Goal: Use online tool/utility

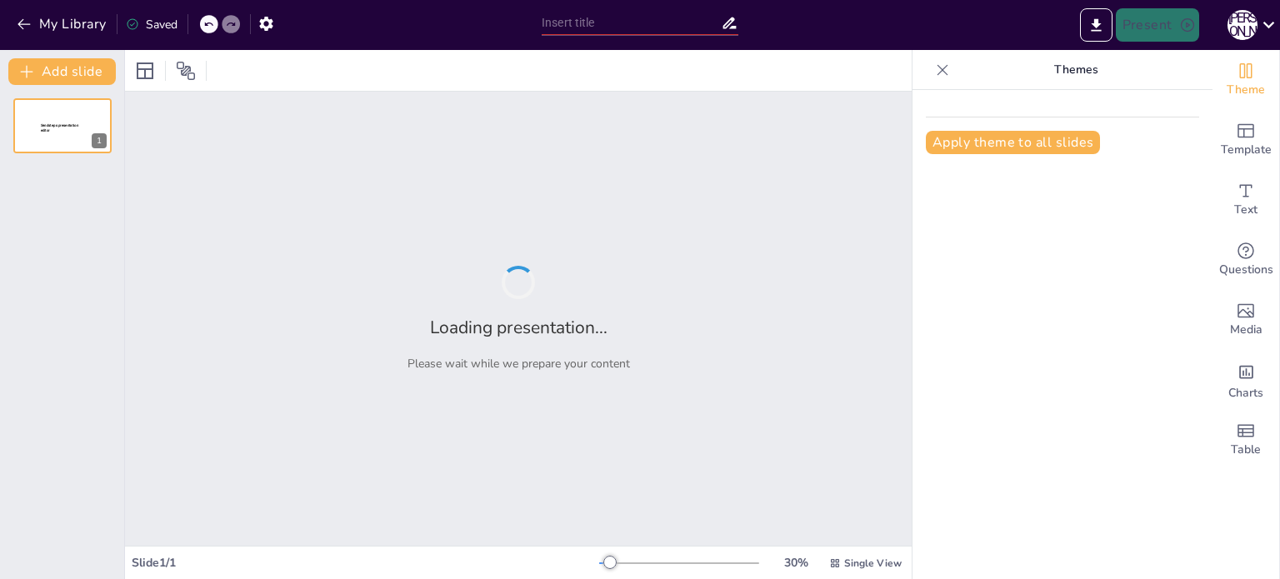
type input "Ведення соціальних мереж під час війни: Рекомендації для педагогів"
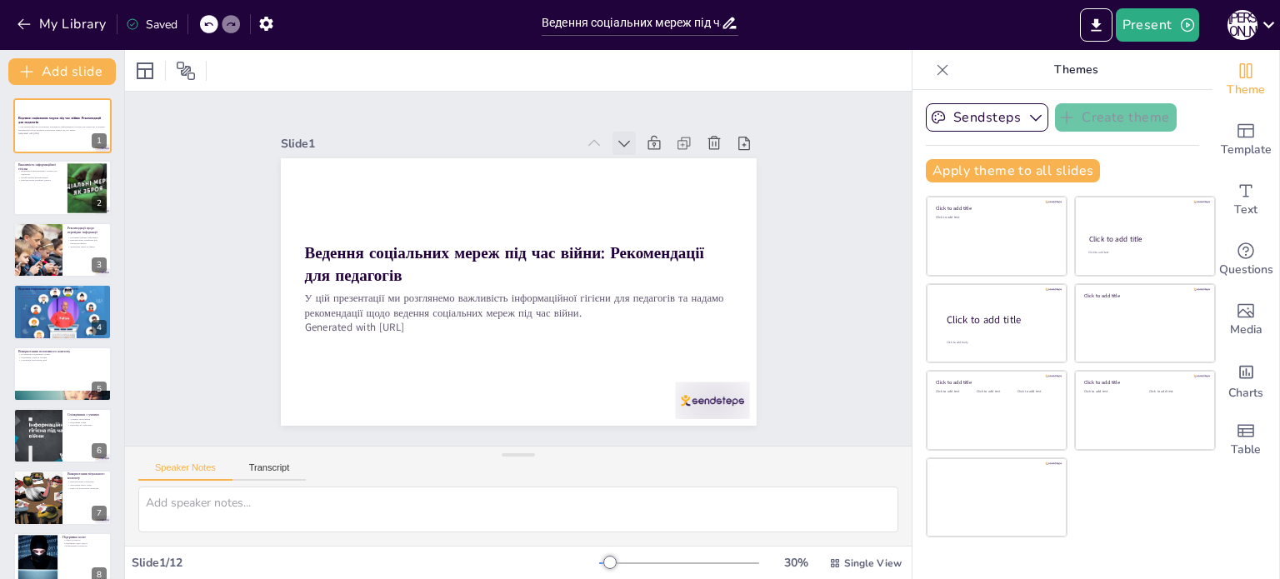
click at [665, 303] on icon at bounding box center [676, 314] width 22 height 22
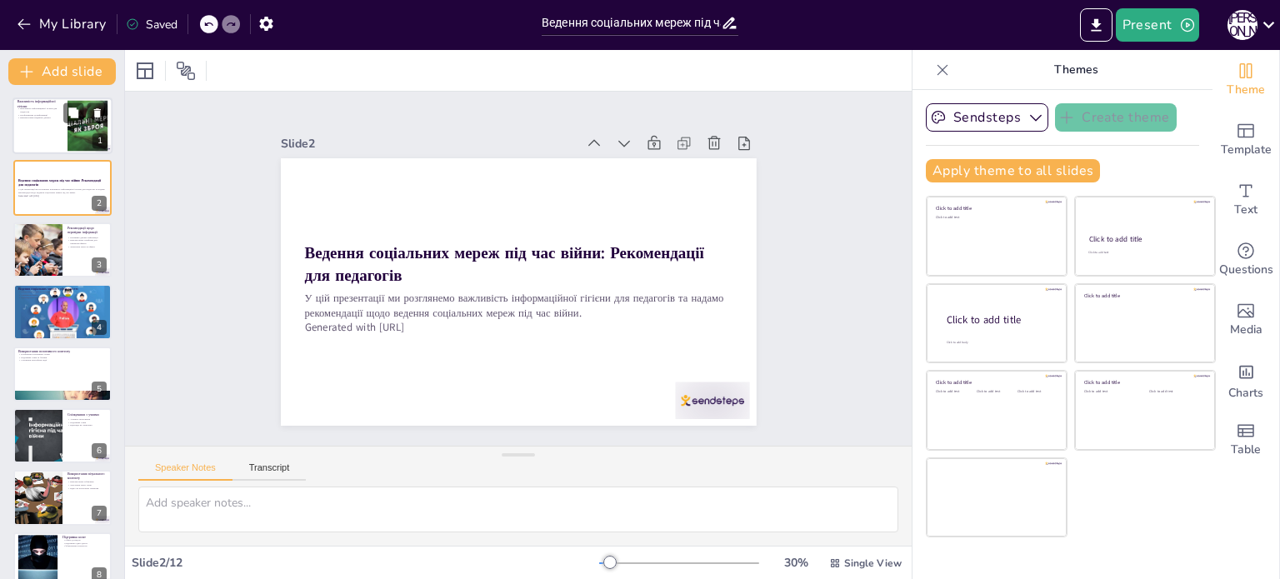
click at [55, 118] on p "Використання надійних джерел" at bounding box center [40, 118] width 45 height 3
type textarea "Інформаційна гігієна є важливою для педагогів, оскільки вони повинні бути прикл…"
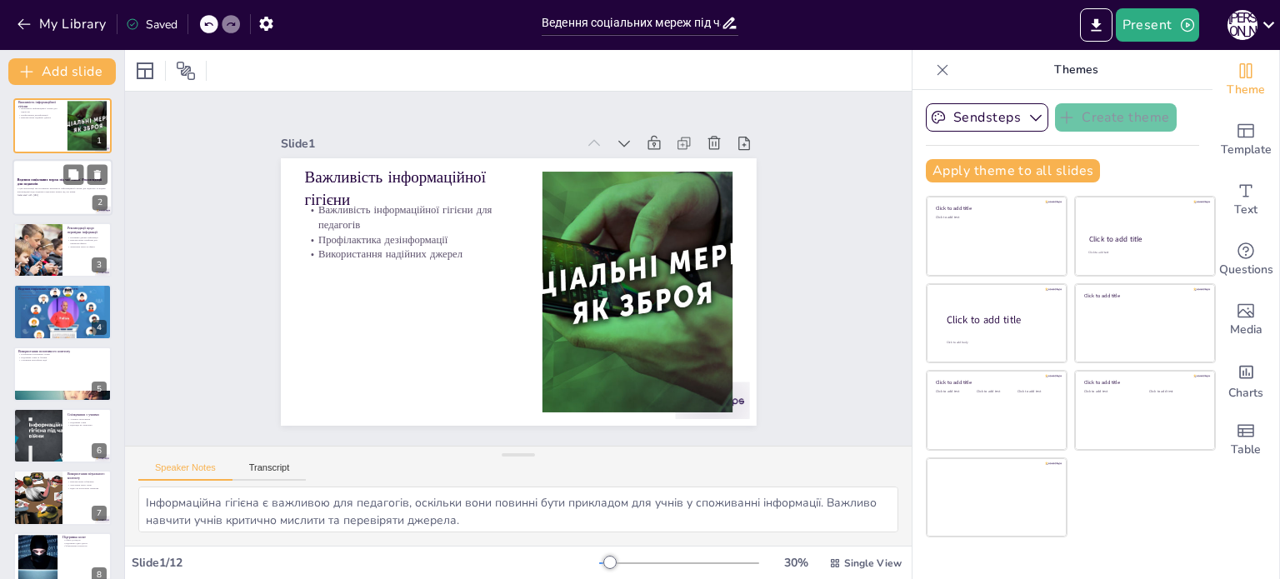
click at [57, 188] on p "У цій презентації ми розглянемо важливість інформаційної гігієни для педагогів …" at bounding box center [63, 191] width 90 height 6
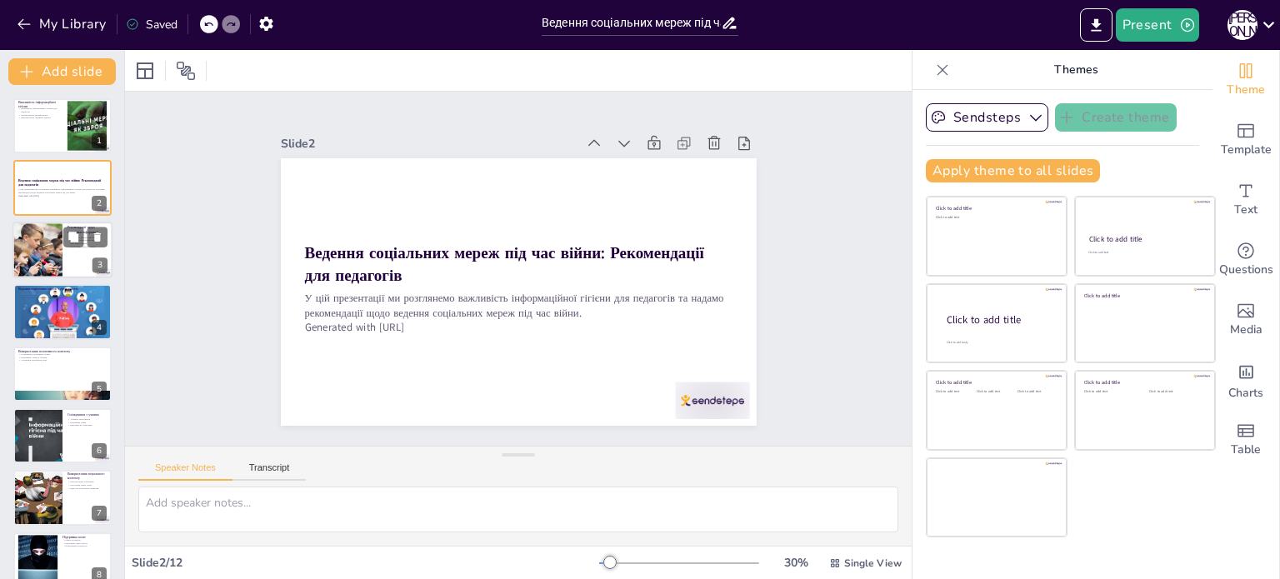
click at [60, 258] on div at bounding box center [37, 250] width 97 height 57
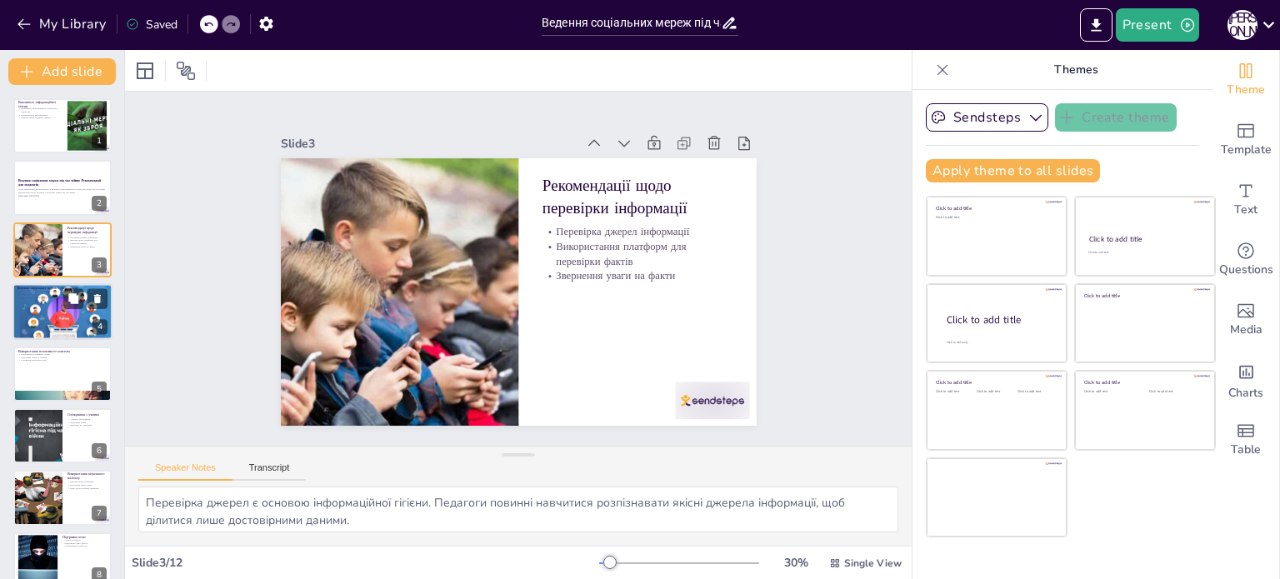
click at [64, 309] on div at bounding box center [63, 311] width 113 height 57
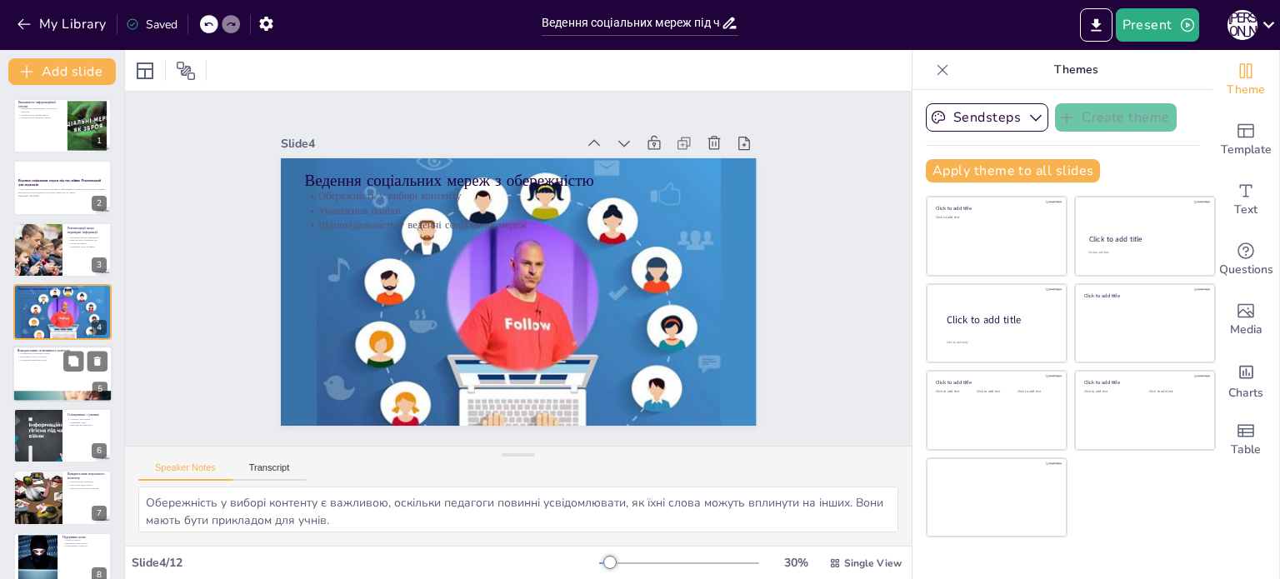
click at [70, 389] on div at bounding box center [63, 396] width 100 height 74
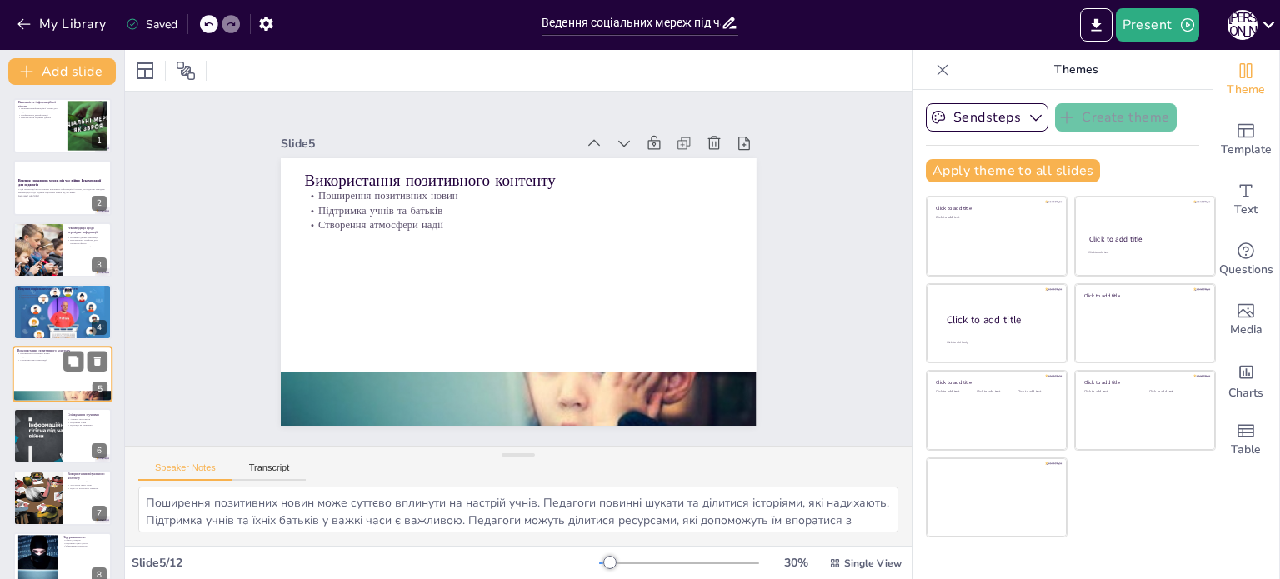
scroll to position [42, 0]
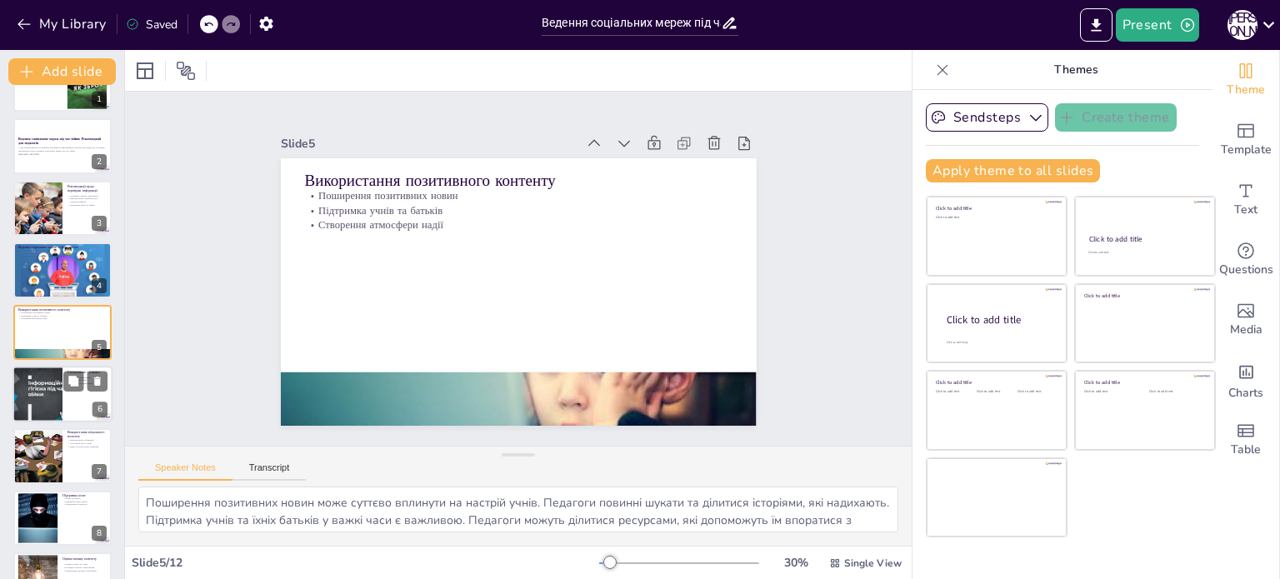
click at [39, 396] on div at bounding box center [37, 394] width 100 height 57
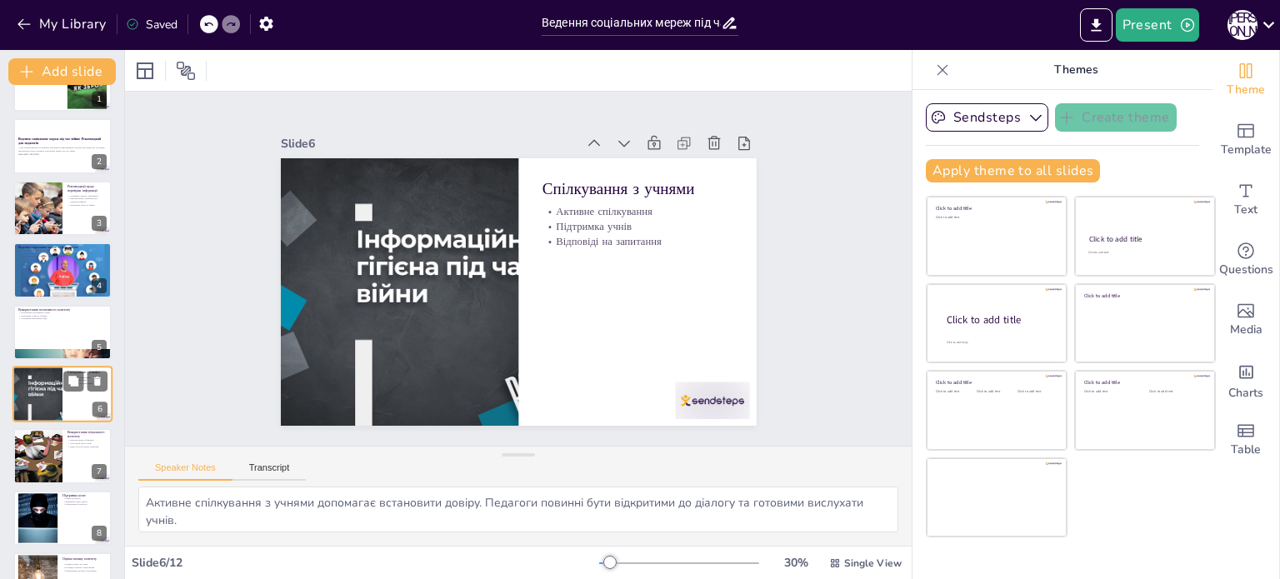
scroll to position [103, 0]
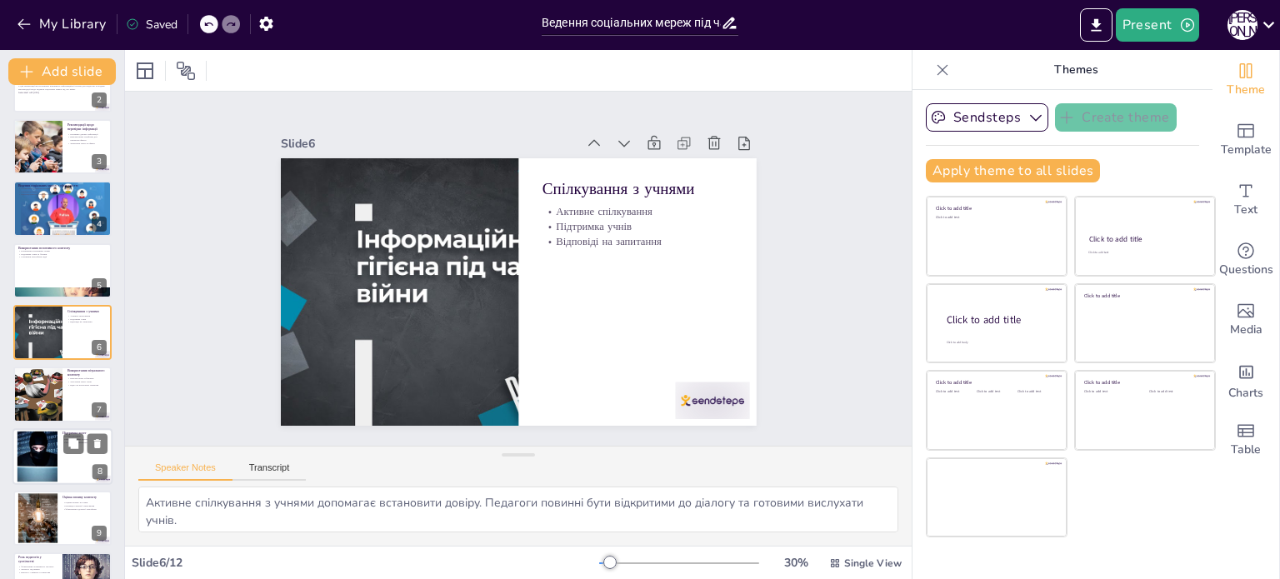
click at [43, 460] on div at bounding box center [38, 456] width 112 height 51
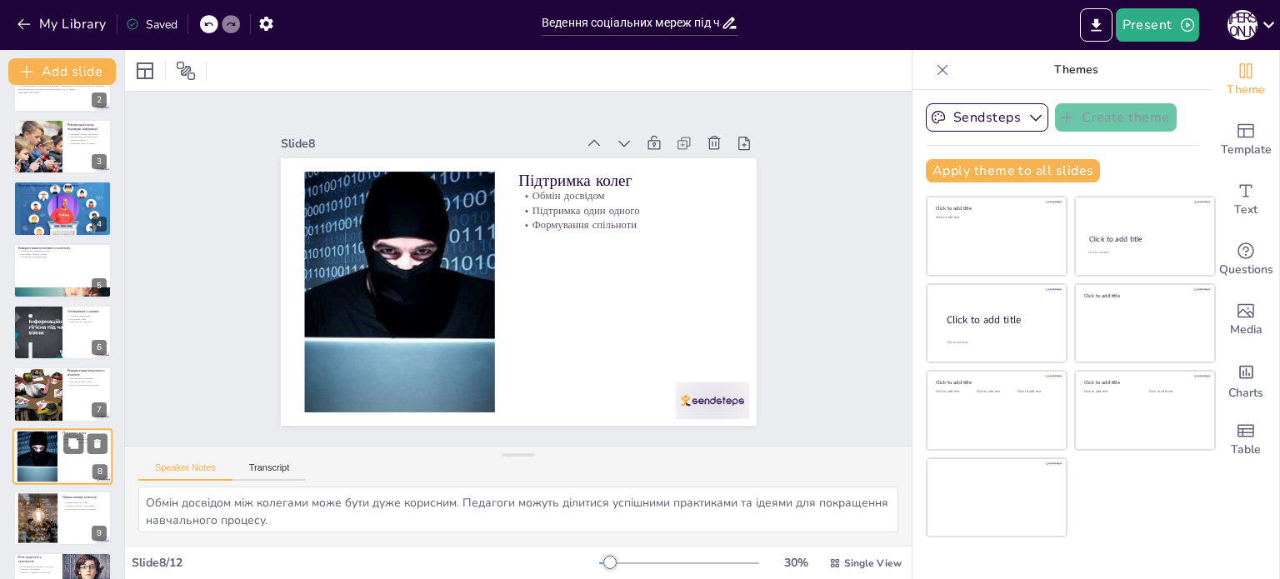
scroll to position [228, 0]
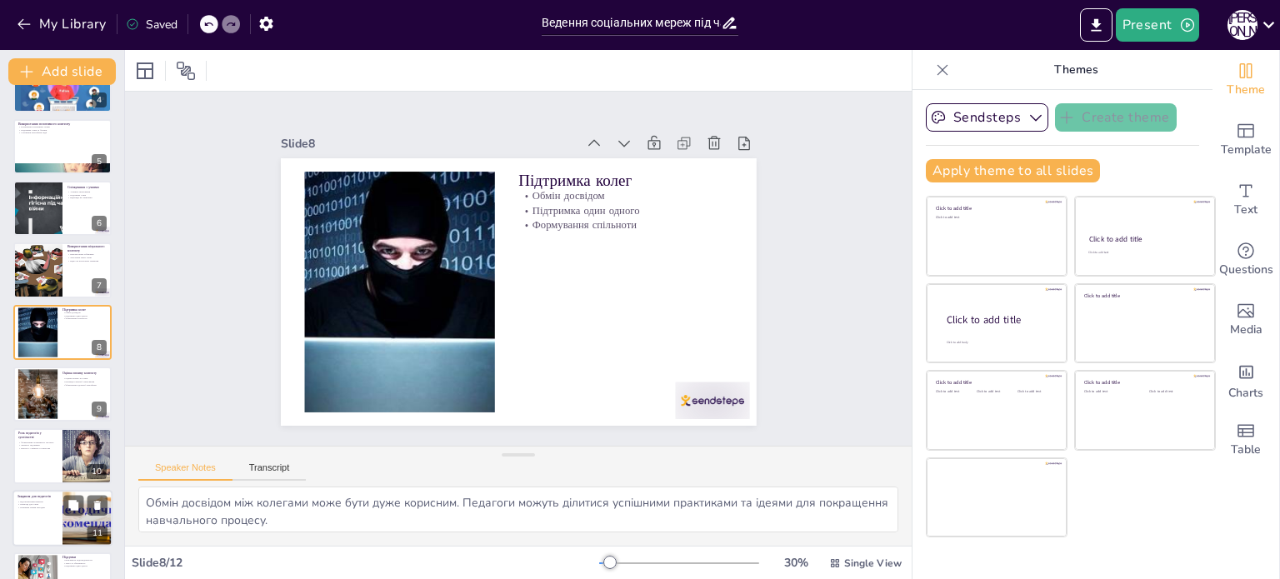
click at [53, 522] on div at bounding box center [63, 518] width 100 height 57
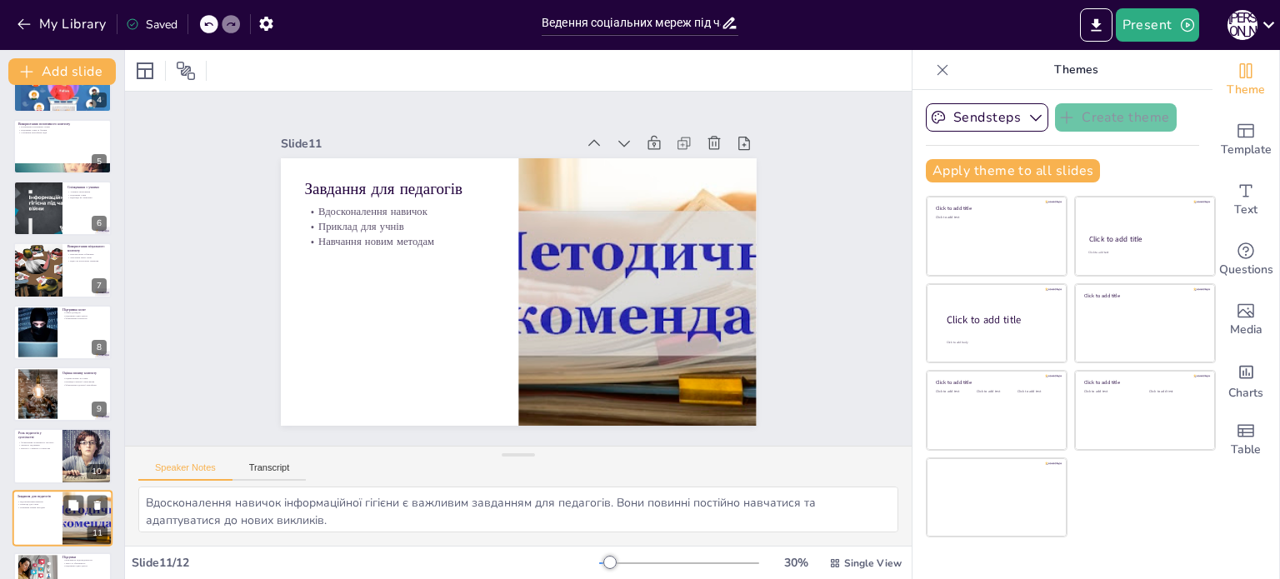
scroll to position [270, 0]
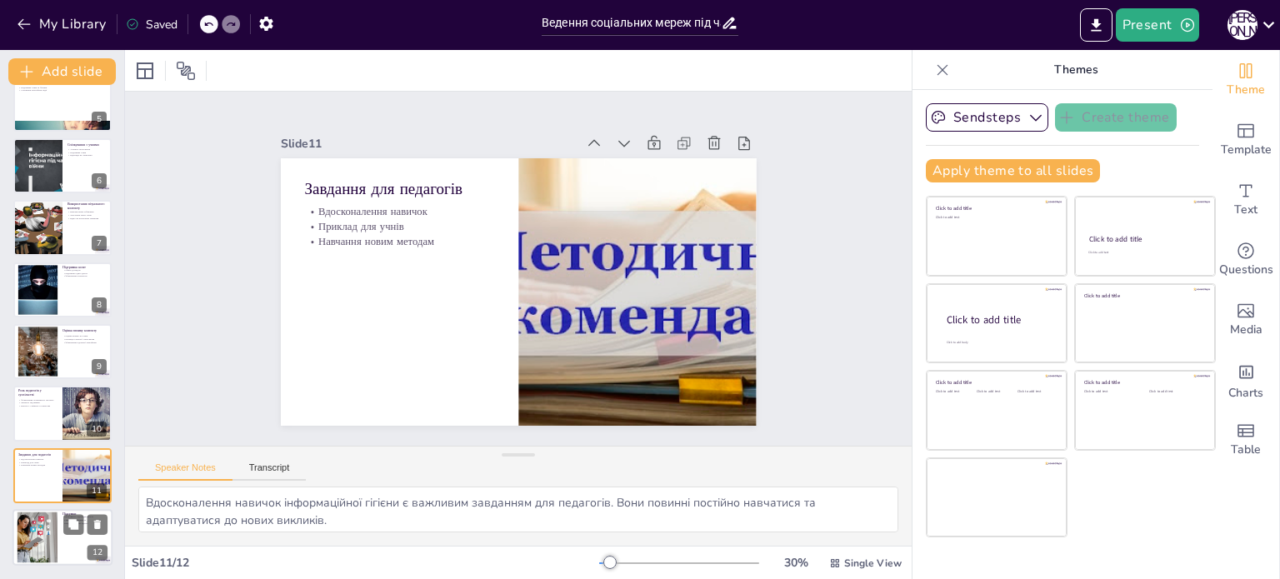
click at [33, 529] on div at bounding box center [37, 538] width 76 height 51
type textarea "Важливість відповідальності у веденні соціальних мереж не можна недооцінювати. …"
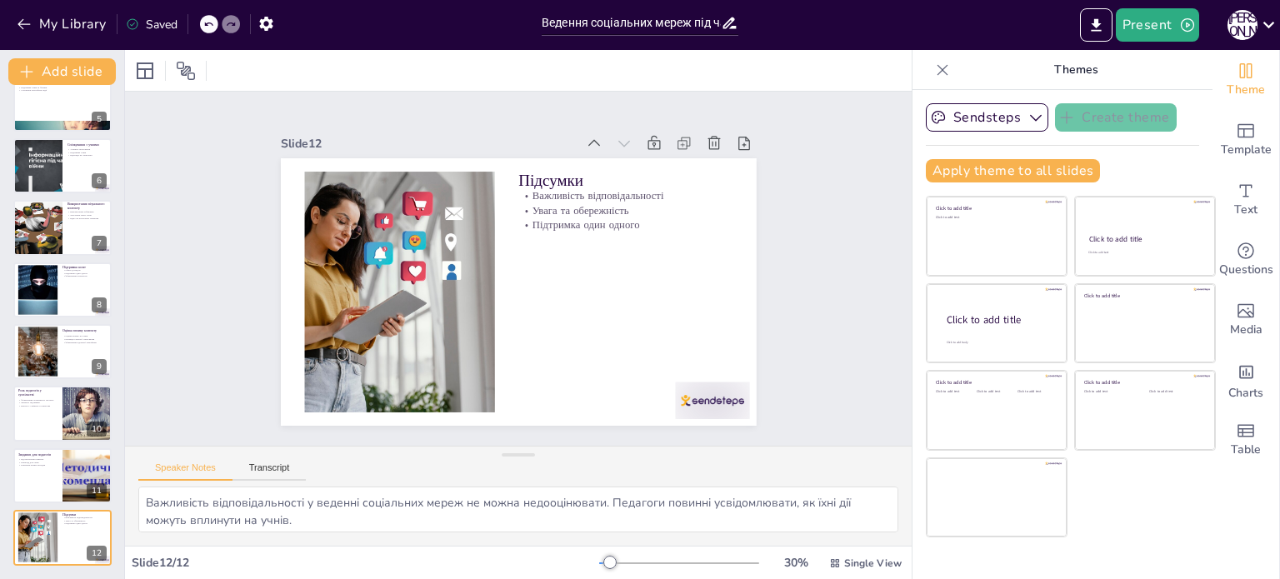
scroll to position [269, 0]
